Goal: Information Seeking & Learning: Learn about a topic

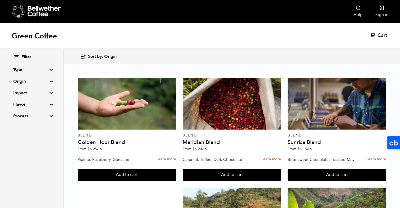
click at [42, 115] on summary "Process" at bounding box center [31, 116] width 37 height 6
click at [44, 116] on summary "Process" at bounding box center [31, 116] width 37 height 6
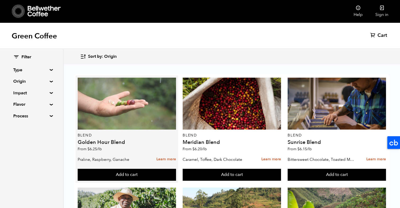
scroll to position [435, 0]
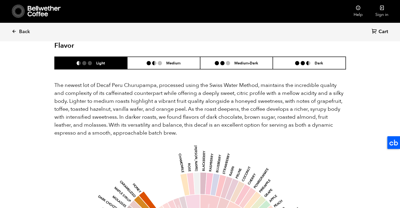
scroll to position [516, 0]
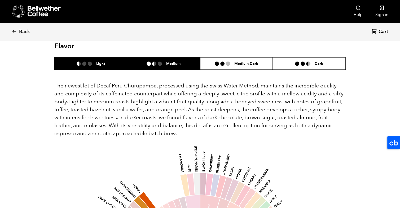
click at [168, 61] on h6 "Medium" at bounding box center [173, 63] width 14 height 5
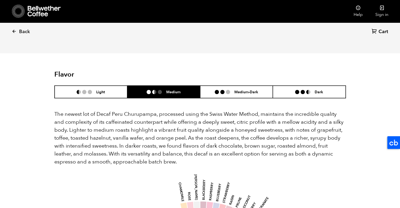
scroll to position [487, 0]
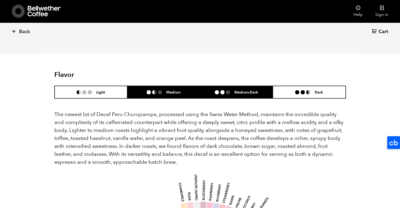
click at [229, 87] on li "Medium-Dark" at bounding box center [236, 92] width 73 height 12
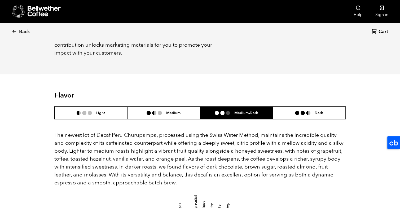
scroll to position [466, 0]
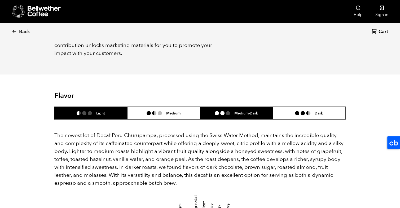
click at [106, 109] on li "Light" at bounding box center [91, 113] width 73 height 12
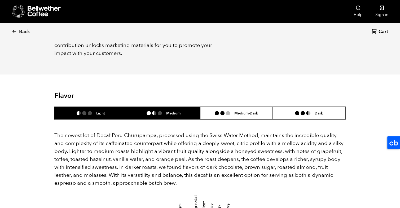
click at [144, 107] on li "Medium" at bounding box center [163, 113] width 73 height 12
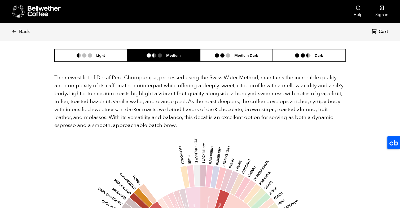
scroll to position [524, 0]
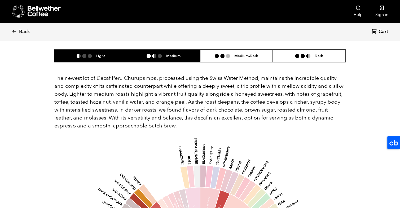
click at [105, 50] on li "Light" at bounding box center [91, 56] width 73 height 12
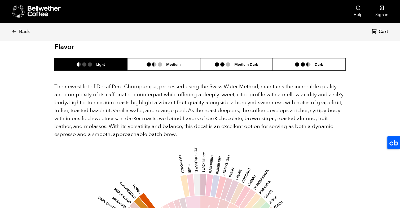
scroll to position [515, 0]
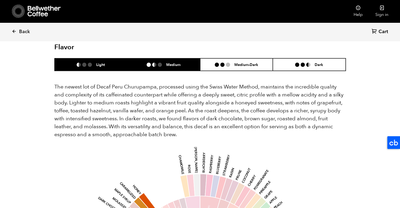
click at [169, 62] on h6 "Medium" at bounding box center [173, 64] width 14 height 5
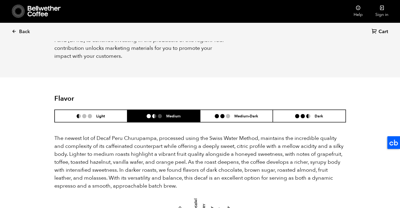
scroll to position [453, 0]
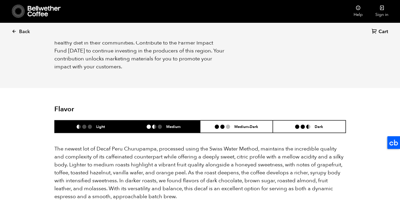
click at [95, 125] on ul at bounding box center [87, 127] width 20 height 4
click at [175, 124] on h6 "Medium" at bounding box center [173, 126] width 14 height 5
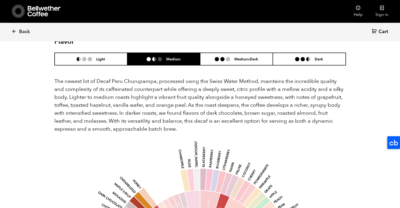
scroll to position [520, 0]
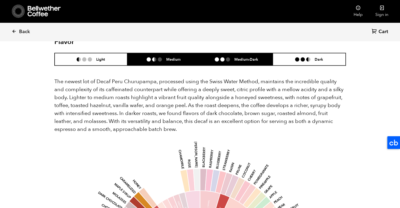
click at [240, 57] on h6 "Medium-Dark" at bounding box center [246, 59] width 24 height 5
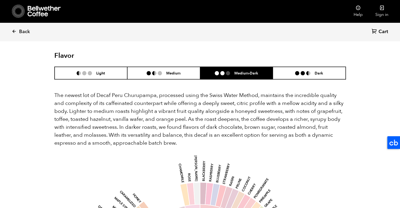
scroll to position [501, 0]
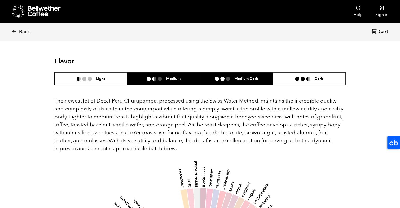
click at [177, 74] on li "Medium" at bounding box center [163, 78] width 73 height 12
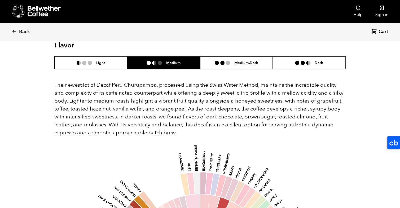
scroll to position [516, 0]
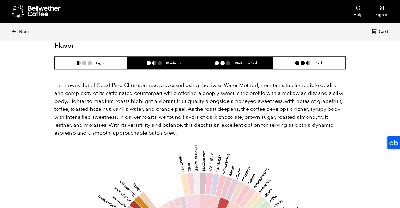
click at [221, 61] on li at bounding box center [222, 63] width 4 height 4
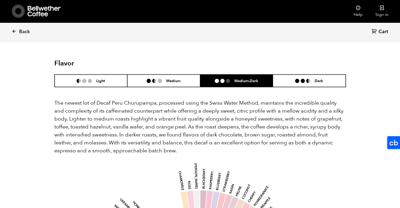
scroll to position [490, 0]
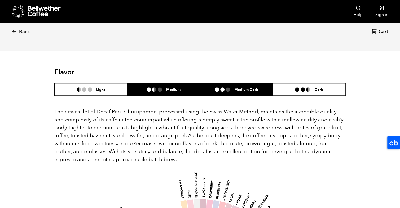
click at [172, 87] on h6 "Medium" at bounding box center [173, 89] width 14 height 5
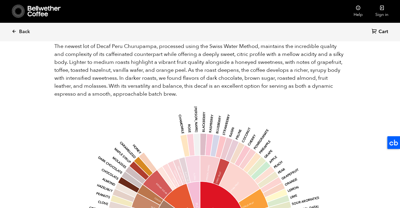
scroll to position [659, 0]
